Goal: Task Accomplishment & Management: Use online tool/utility

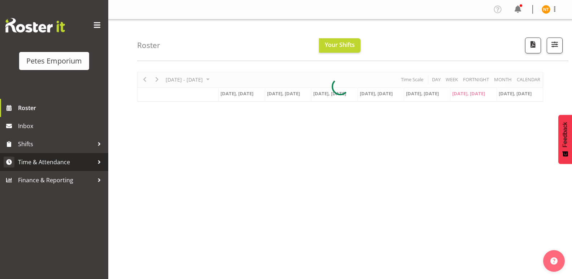
click at [49, 159] on span "Time & Attendance" at bounding box center [56, 161] width 76 height 11
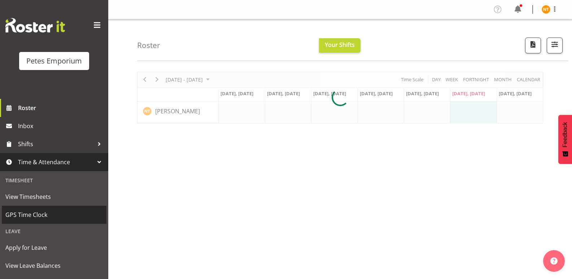
click at [34, 212] on span "GPS Time Clock" at bounding box center [53, 214] width 97 height 11
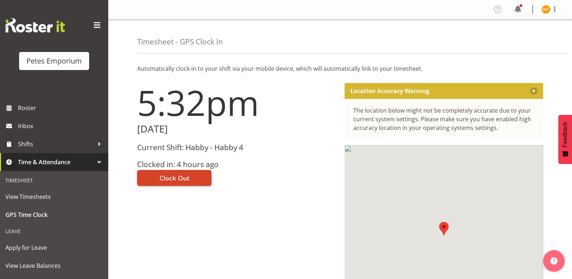
click at [177, 175] on span "Clock Out" at bounding box center [174, 177] width 30 height 9
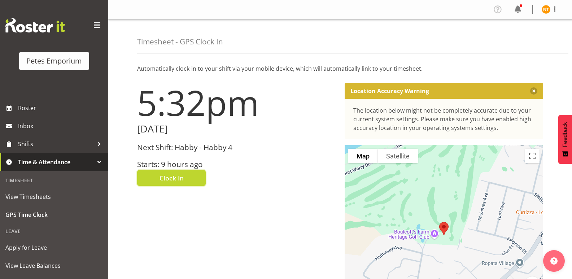
click at [543, 10] on img at bounding box center [545, 9] width 9 height 9
click at [513, 37] on link "Log Out" at bounding box center [523, 37] width 69 height 13
